Goal: Task Accomplishment & Management: Use online tool/utility

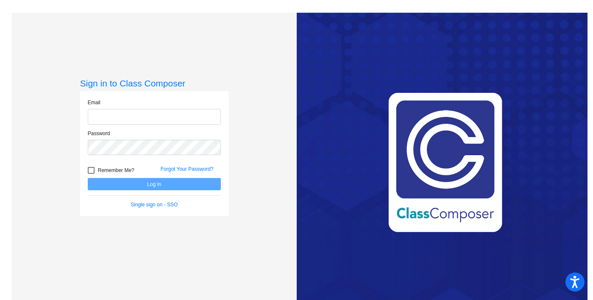
type input "[PERSON_NAME][EMAIL_ADDRESS][PERSON_NAME][DOMAIN_NAME]"
click at [98, 172] on span "Remember Me?" at bounding box center [116, 170] width 36 height 10
click at [91, 174] on input "Remember Me?" at bounding box center [91, 174] width 0 height 0
checkbox input "true"
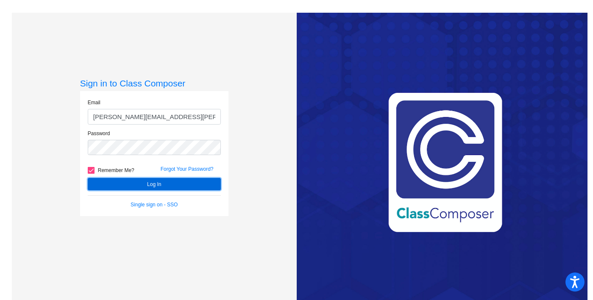
click at [125, 180] on button "Log In" at bounding box center [154, 184] width 133 height 12
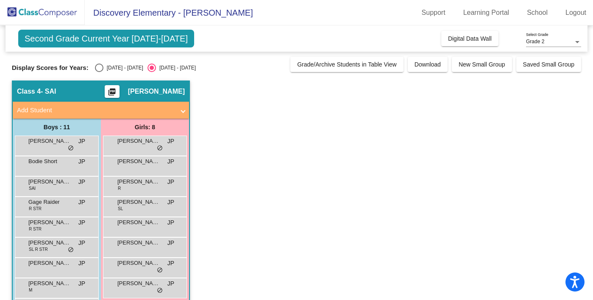
click at [103, 71] on div "[DATE] - [DATE]" at bounding box center [123, 68] width 40 height 8
click at [99, 72] on input "[DATE] - [DATE]" at bounding box center [99, 72] width 0 height 0
radio input "true"
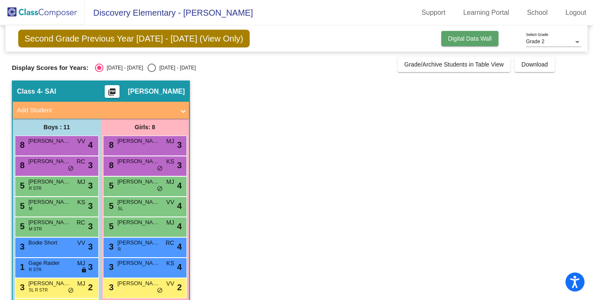
click at [477, 40] on span "Digital Data Wall" at bounding box center [470, 38] width 44 height 7
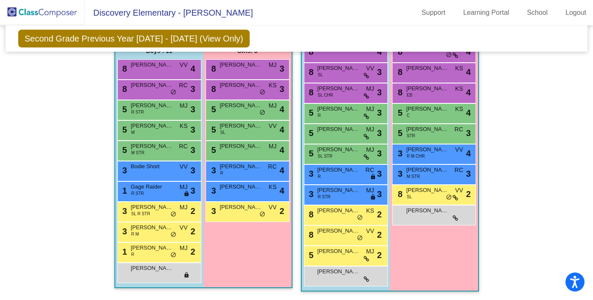
scroll to position [523, 0]
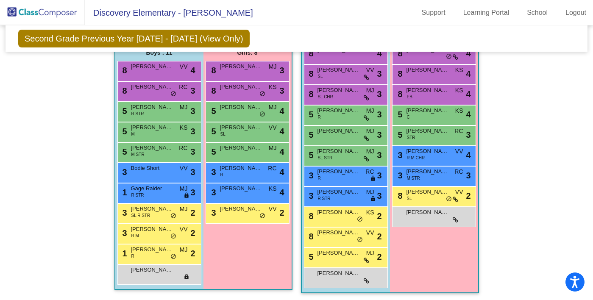
click at [385, 129] on div "Hallway - Hallway Class picture_as_pdf Add Student First Name Last Name Student…" at bounding box center [296, 16] width 569 height 572
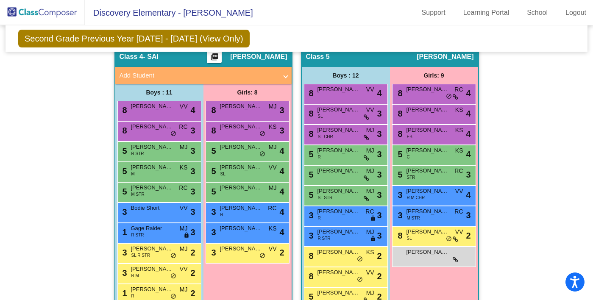
scroll to position [482, 0]
